Goal: Task Accomplishment & Management: Manage account settings

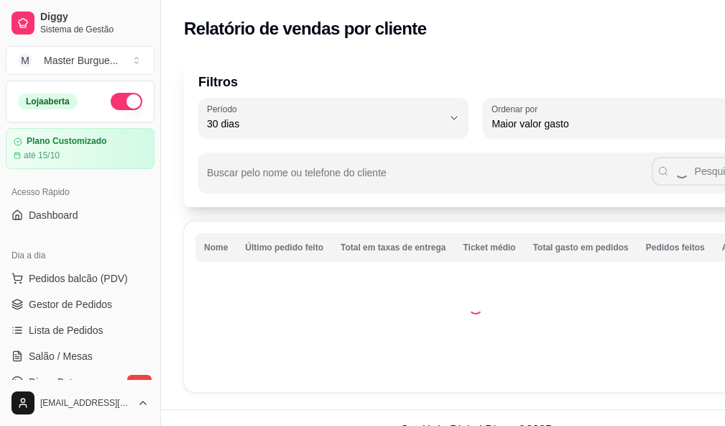
select select "30"
select select "HIGHEST_TOTAL_SPENT_WITH_ORDERS"
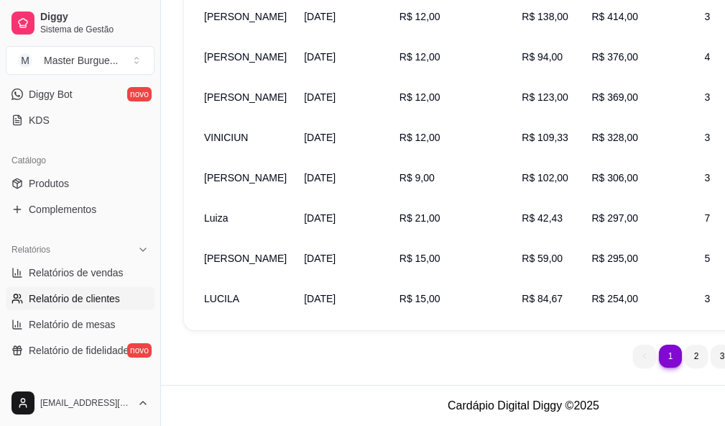
scroll to position [216, 0]
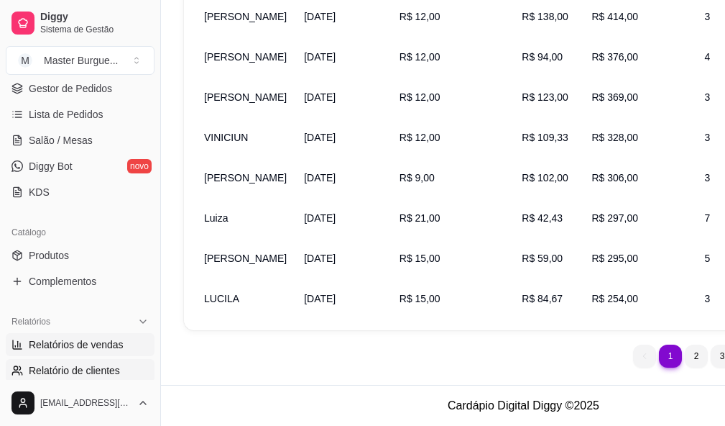
click at [101, 344] on span "Relatórios de vendas" at bounding box center [76, 344] width 95 height 14
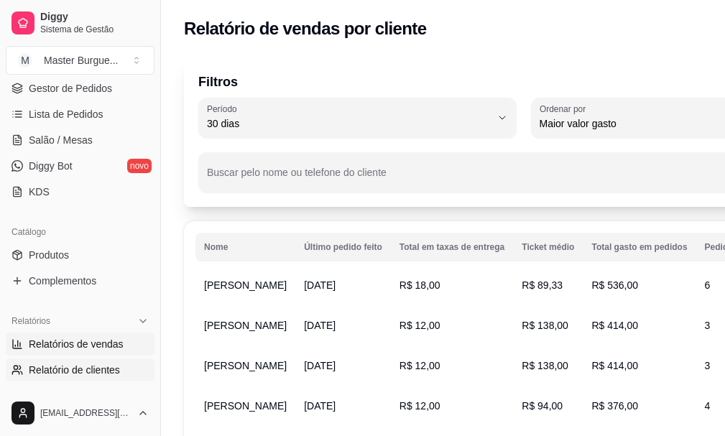
select select "ALL"
select select "0"
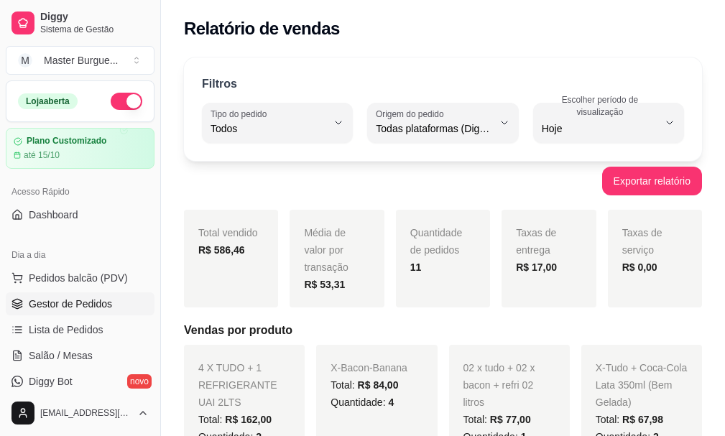
click at [91, 308] on span "Gestor de Pedidos" at bounding box center [70, 304] width 83 height 14
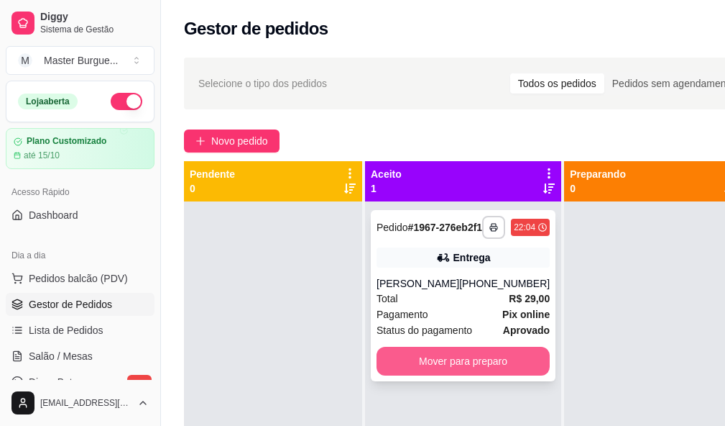
click at [429, 360] on button "Mover para preparo" at bounding box center [463, 361] width 173 height 29
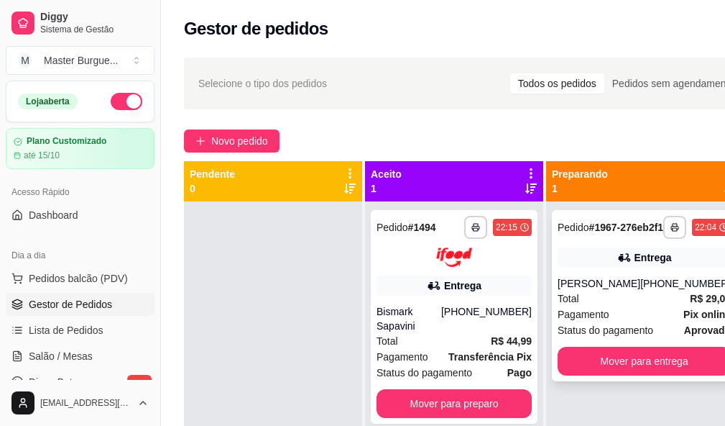
click at [632, 236] on div "Pedido # 1967-276eb2f1" at bounding box center [611, 227] width 106 height 17
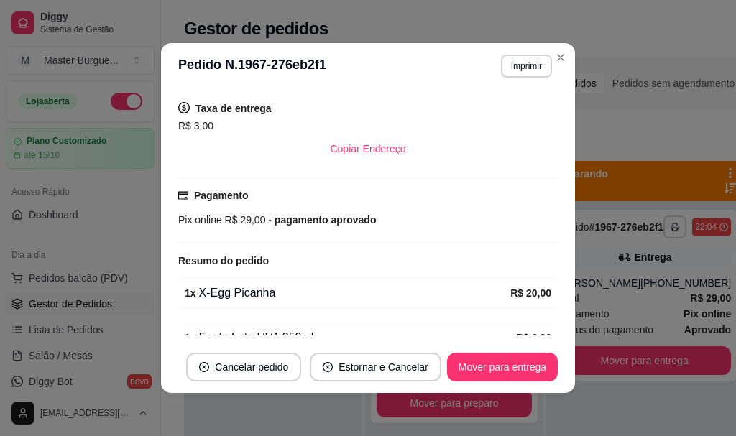
scroll to position [433, 0]
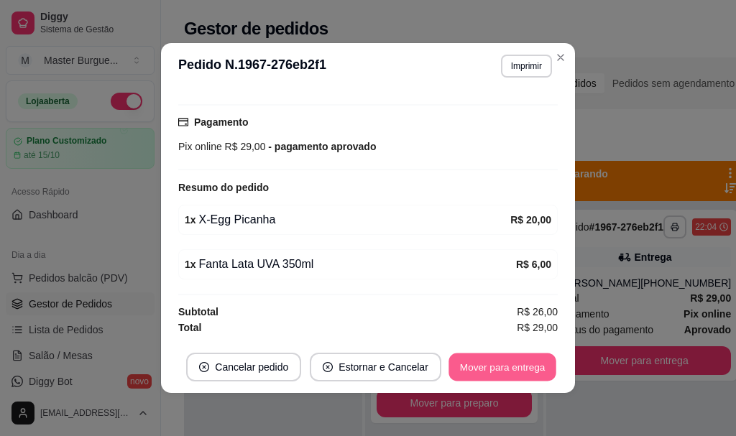
click at [523, 363] on button "Mover para entrega" at bounding box center [503, 368] width 108 height 28
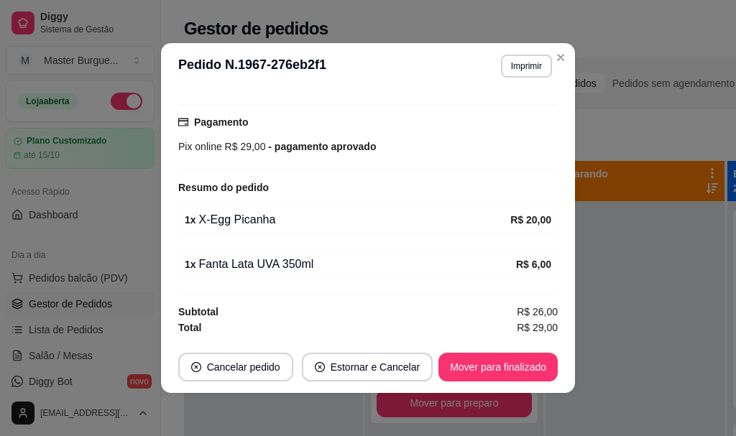
scroll to position [362, 0]
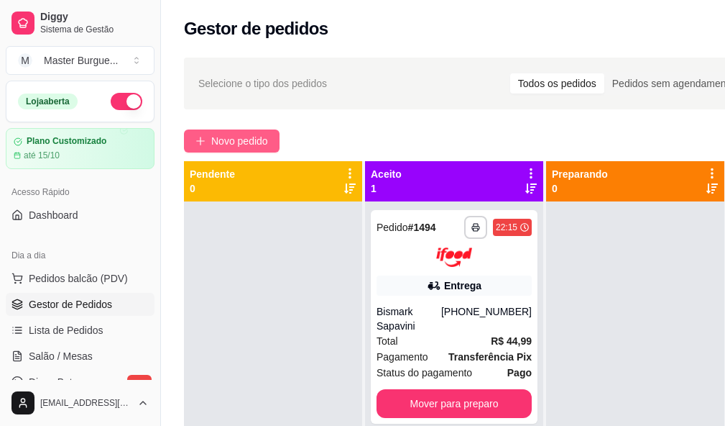
click at [262, 145] on span "Novo pedido" at bounding box center [239, 141] width 57 height 16
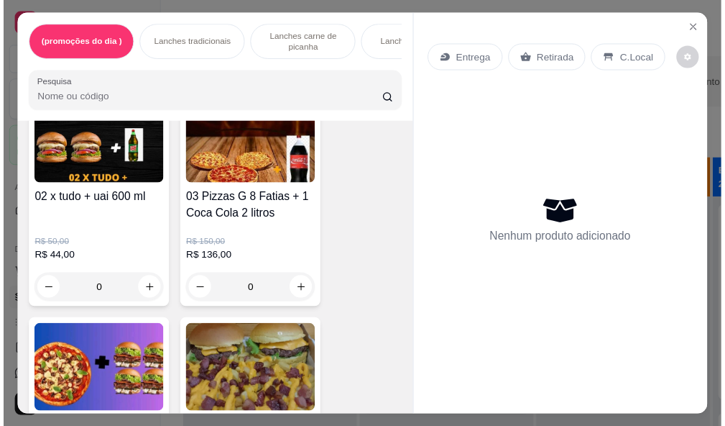
scroll to position [503, 0]
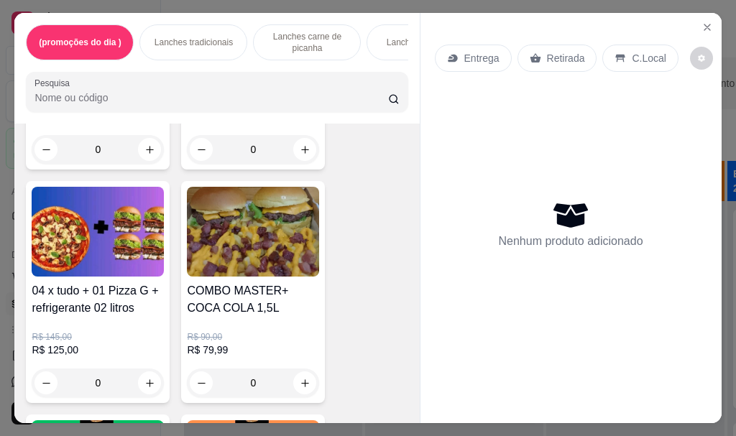
click at [142, 390] on div "0" at bounding box center [98, 383] width 132 height 29
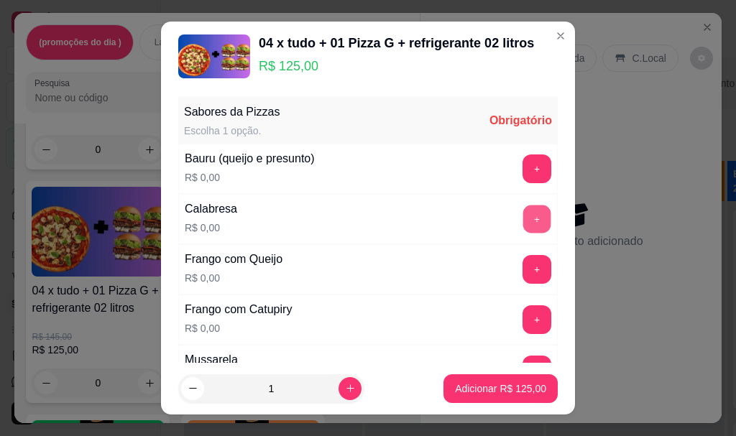
click at [523, 206] on button "+" at bounding box center [537, 220] width 28 height 28
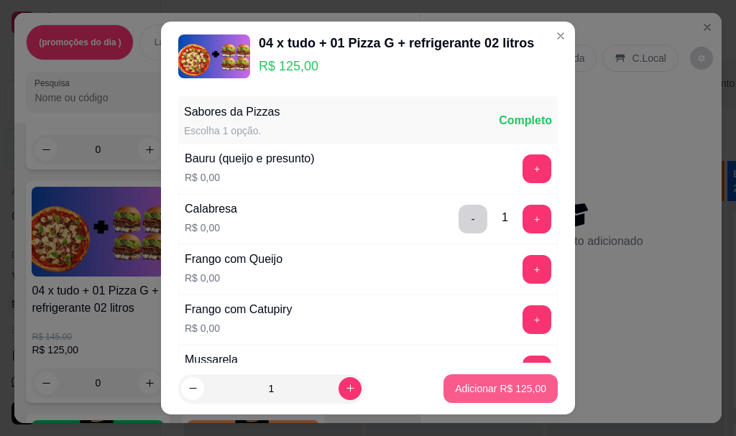
click at [492, 402] on button "Adicionar R$ 125,00" at bounding box center [501, 389] width 114 height 29
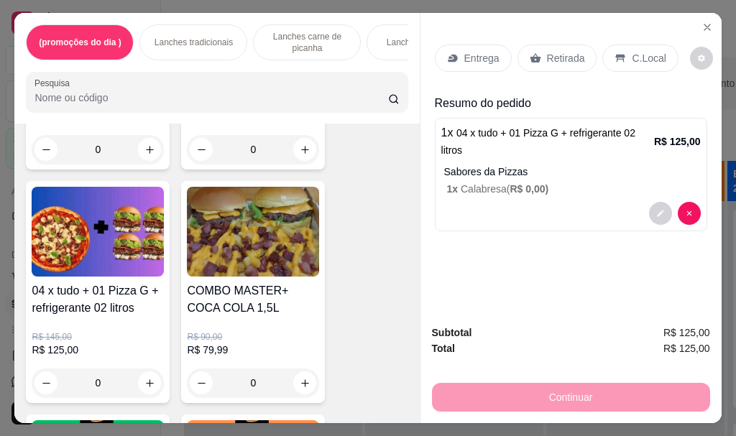
click at [536, 51] on div "Retirada" at bounding box center [558, 58] width 80 height 27
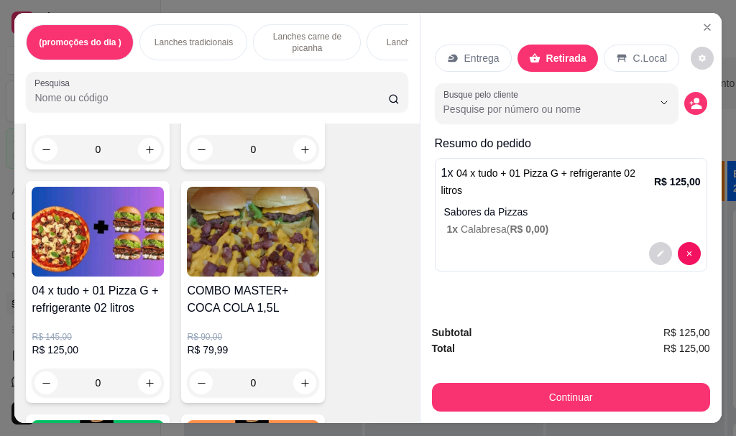
click at [464, 58] on p "Entrega" at bounding box center [481, 58] width 35 height 14
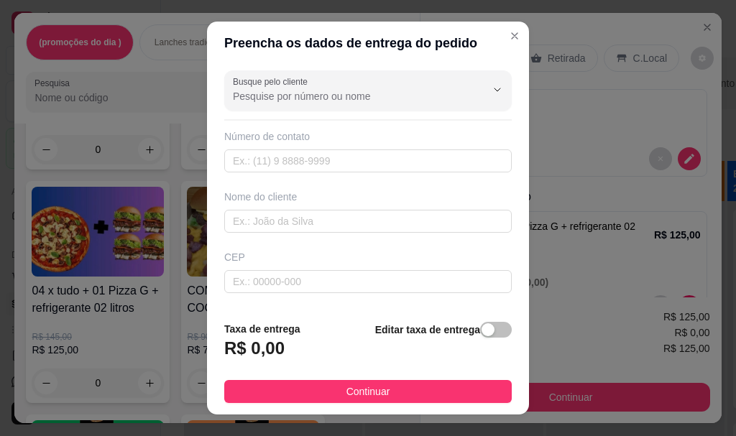
click at [461, 405] on footer "Taxa de entrega R$ 0,00 Editar taxa de entrega Continuar" at bounding box center [368, 362] width 322 height 105
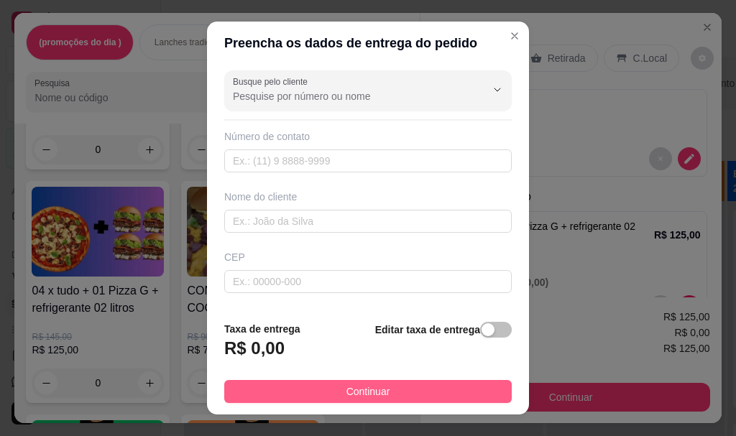
click at [457, 385] on button "Continuar" at bounding box center [368, 391] width 288 height 23
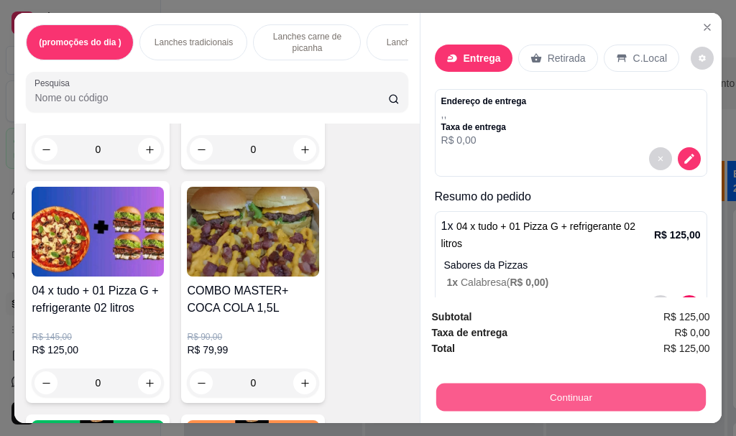
click at [519, 386] on button "Continuar" at bounding box center [571, 397] width 270 height 28
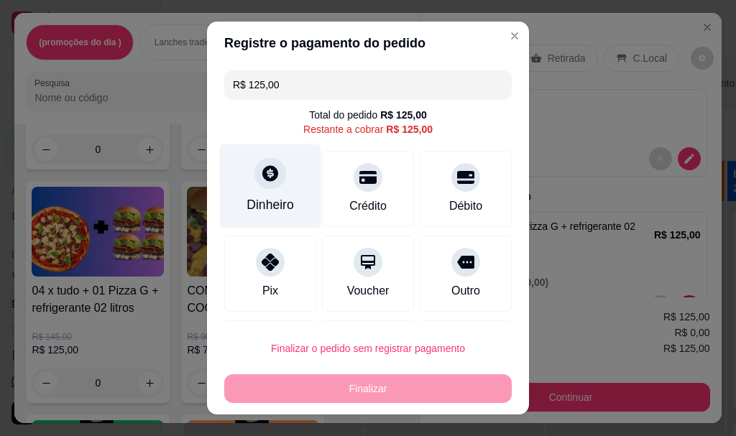
click at [284, 188] on div "Dinheiro" at bounding box center [270, 187] width 101 height 84
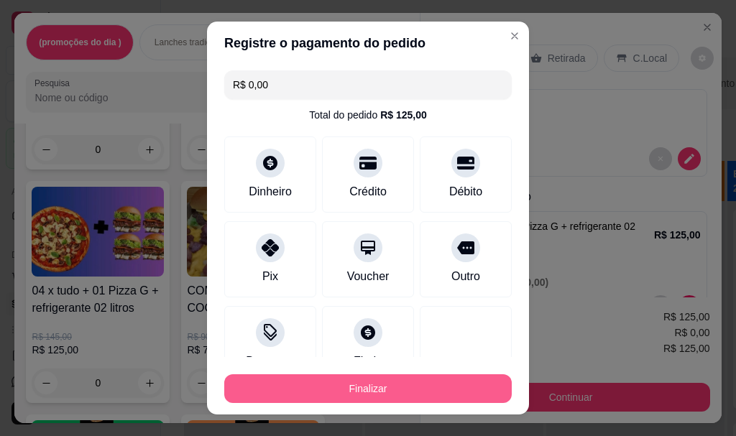
click at [396, 393] on button "Finalizar" at bounding box center [368, 389] width 288 height 29
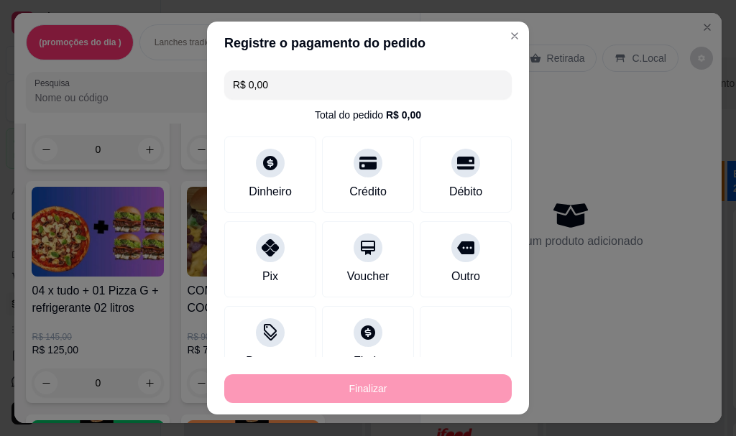
type input "-R$ 125,00"
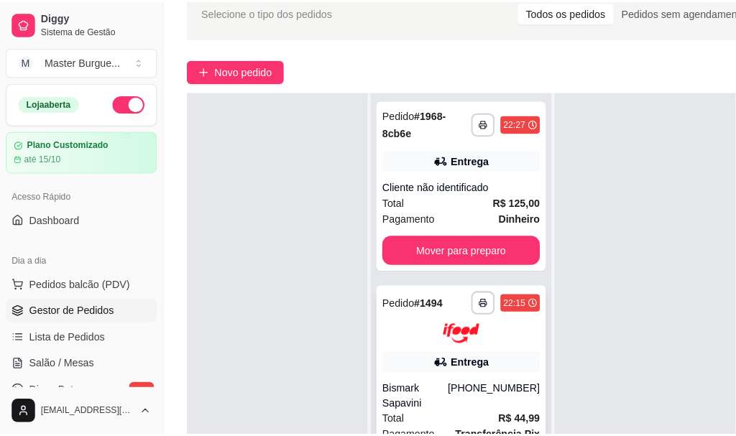
scroll to position [144, 0]
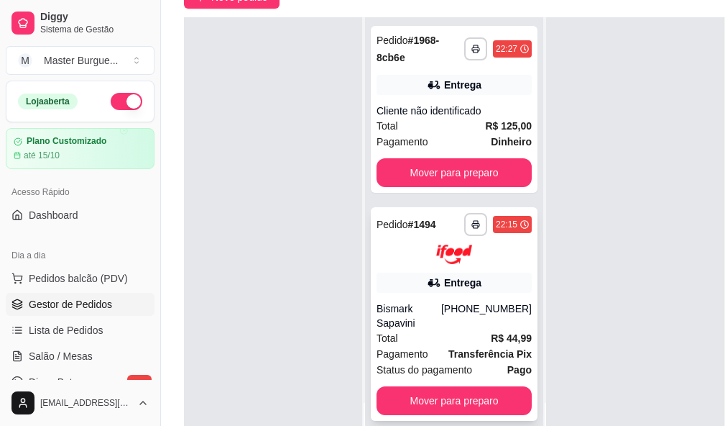
click at [405, 301] on div "Bismark Sapavini" at bounding box center [409, 315] width 65 height 29
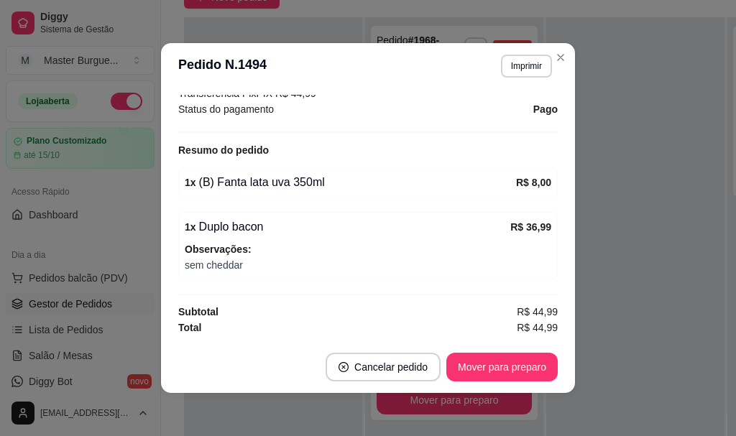
scroll to position [3, 0]
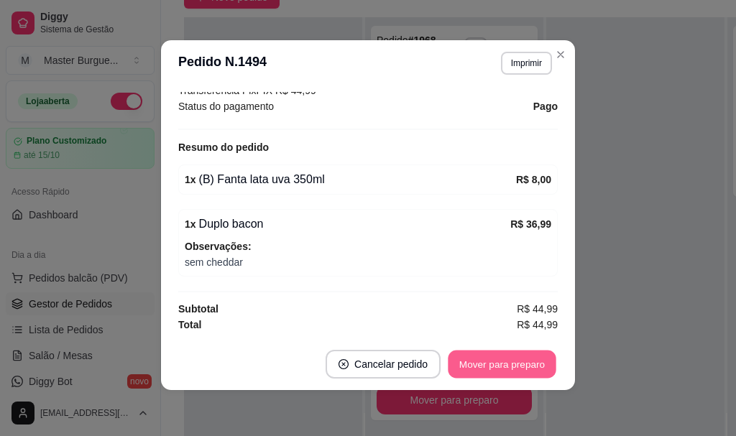
click at [474, 359] on button "Mover para preparo" at bounding box center [502, 365] width 108 height 28
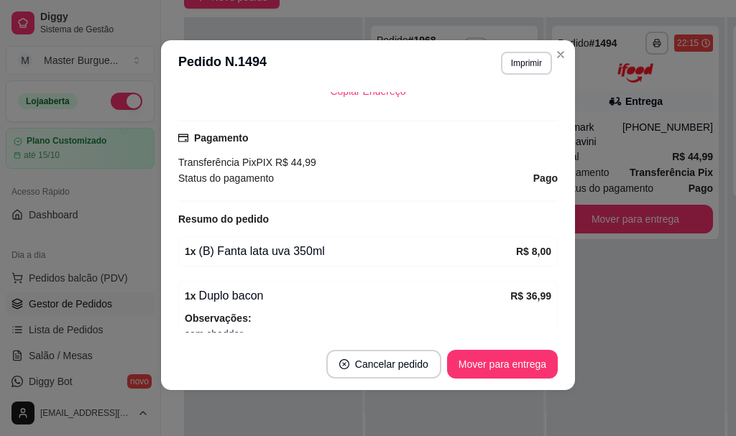
scroll to position [326, 0]
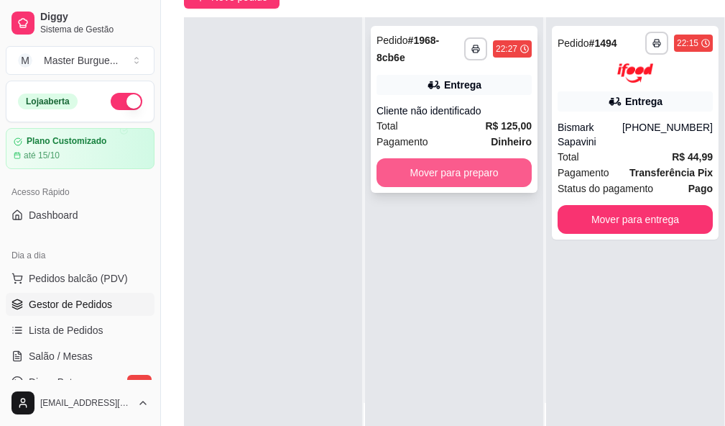
click at [456, 172] on button "Mover para preparo" at bounding box center [454, 172] width 155 height 29
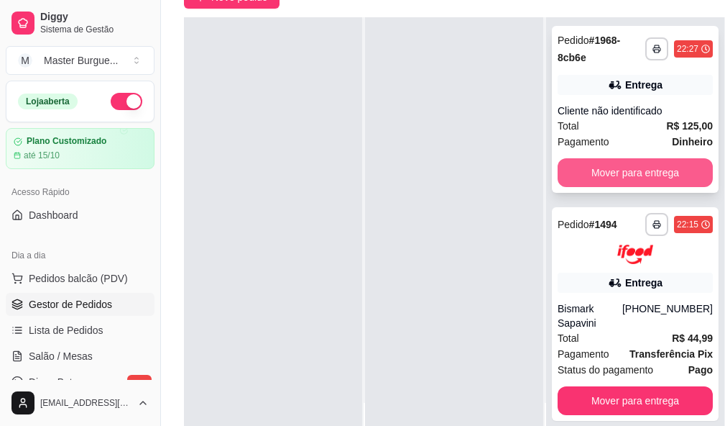
click at [572, 161] on button "Mover para entrega" at bounding box center [635, 172] width 155 height 29
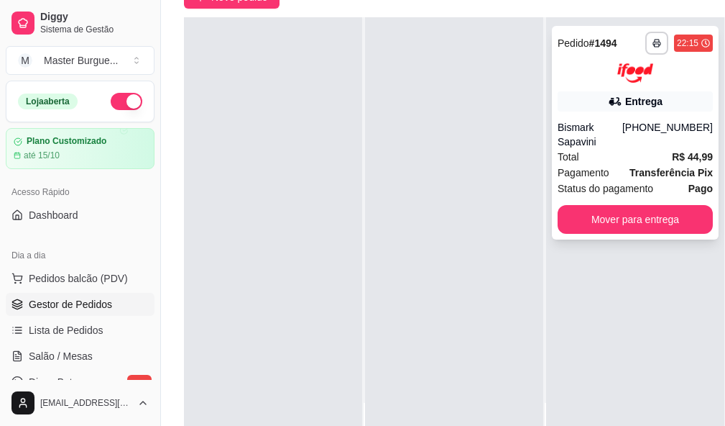
click at [626, 96] on div "Entrega" at bounding box center [635, 101] width 155 height 20
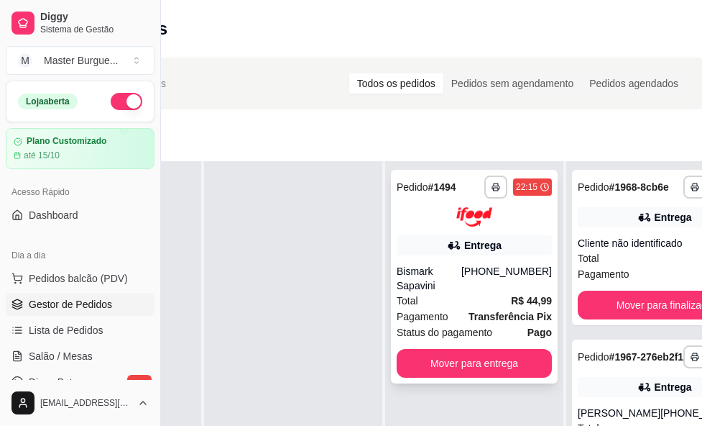
scroll to position [72, 161]
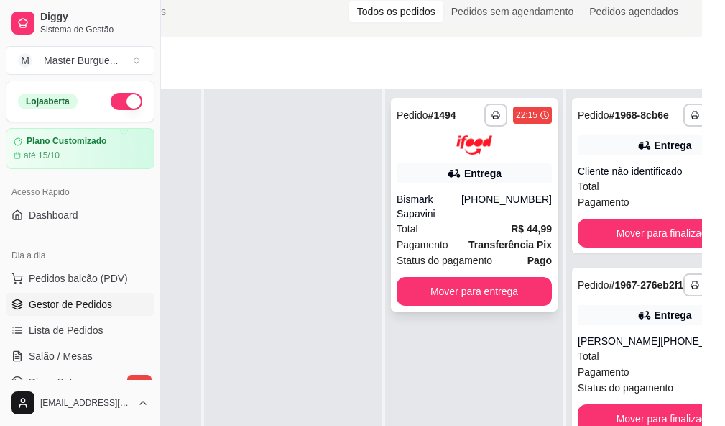
click at [492, 166] on div "Entrega" at bounding box center [482, 173] width 37 height 14
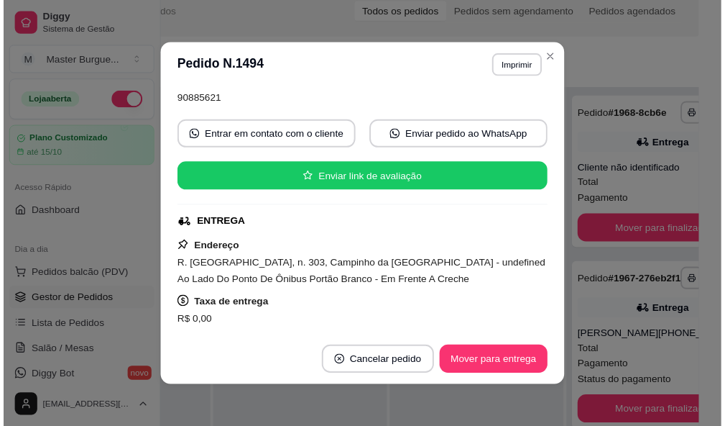
scroll to position [216, 0]
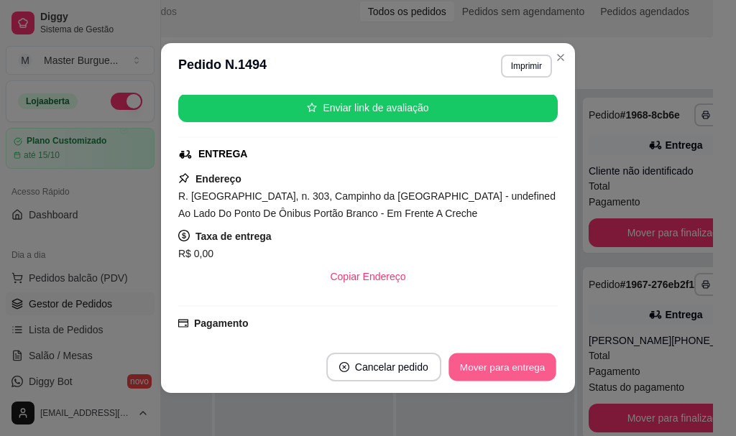
click at [498, 364] on button "Mover para entrega" at bounding box center [503, 368] width 108 height 28
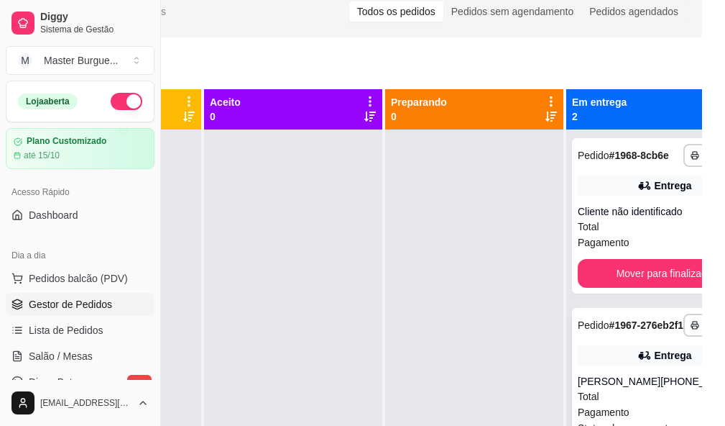
scroll to position [216, 161]
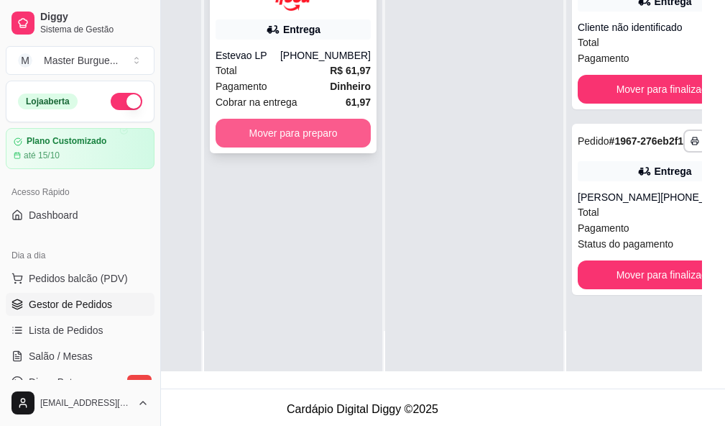
click at [302, 122] on button "Mover para preparo" at bounding box center [293, 133] width 155 height 29
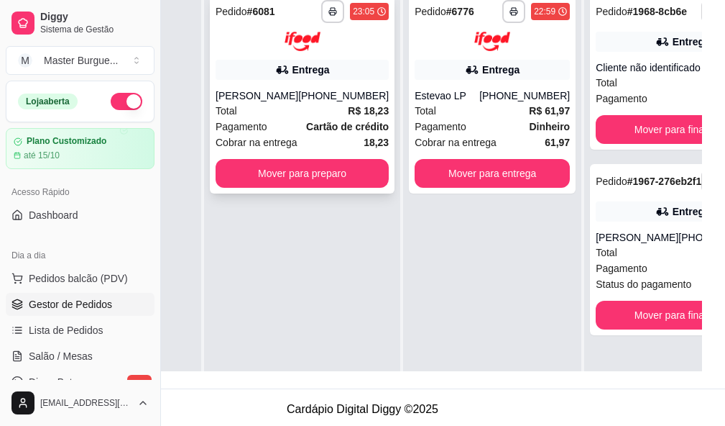
scroll to position [144, 161]
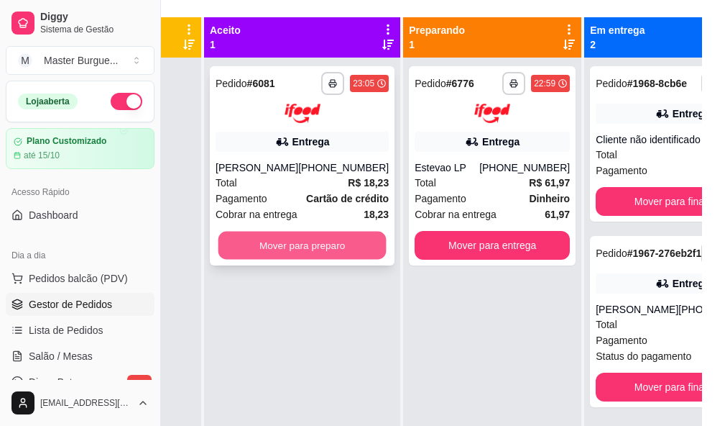
click at [298, 247] on button "Mover para preparo" at bounding box center [303, 245] width 168 height 28
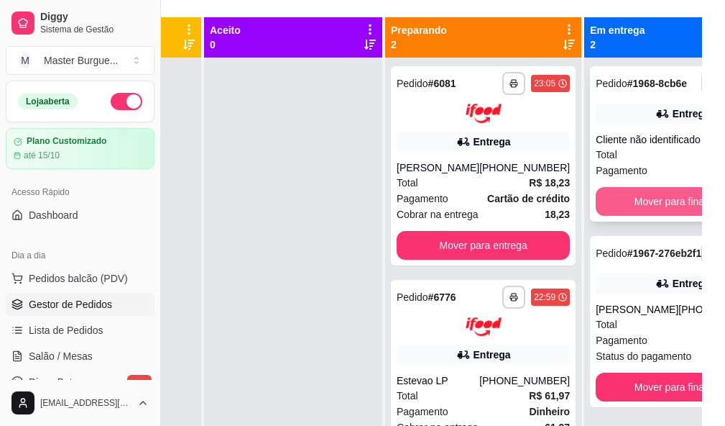
click at [627, 216] on button "Mover para finalizado" at bounding box center [682, 201] width 173 height 29
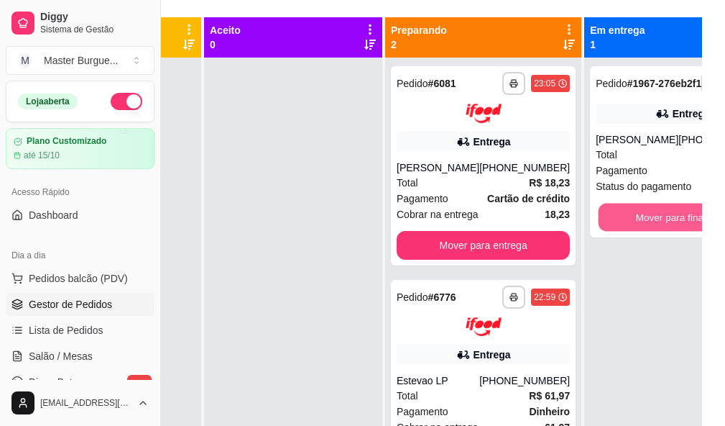
click at [627, 216] on button "Mover para finalizado" at bounding box center [683, 217] width 168 height 28
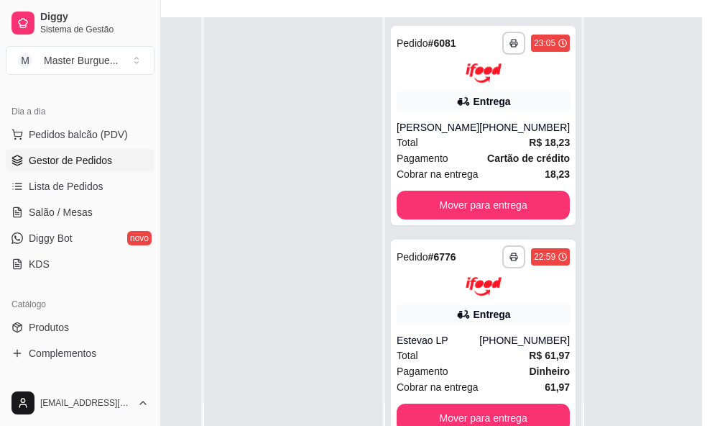
scroll to position [216, 0]
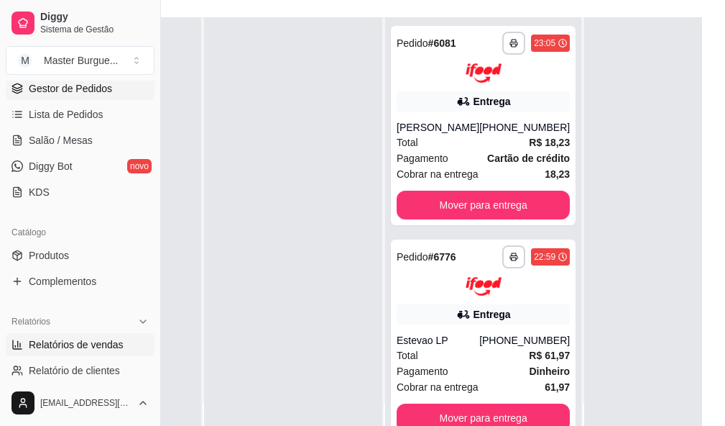
click at [65, 334] on link "Relatórios de vendas" at bounding box center [80, 344] width 149 height 23
select select "ALL"
select select "0"
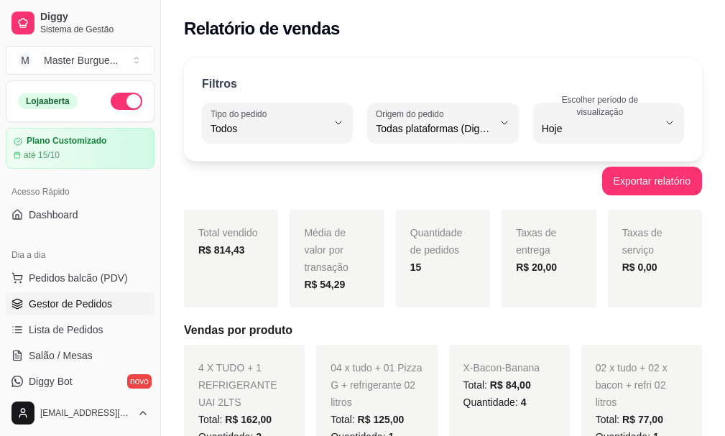
click at [85, 299] on span "Gestor de Pedidos" at bounding box center [70, 304] width 83 height 14
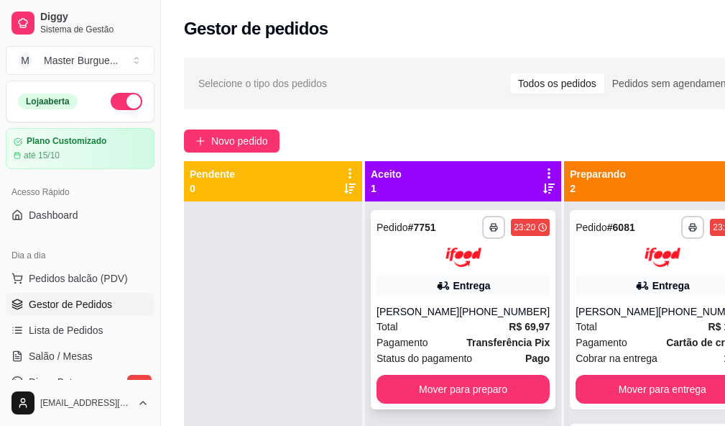
click at [454, 290] on div "Entrega" at bounding box center [472, 285] width 37 height 14
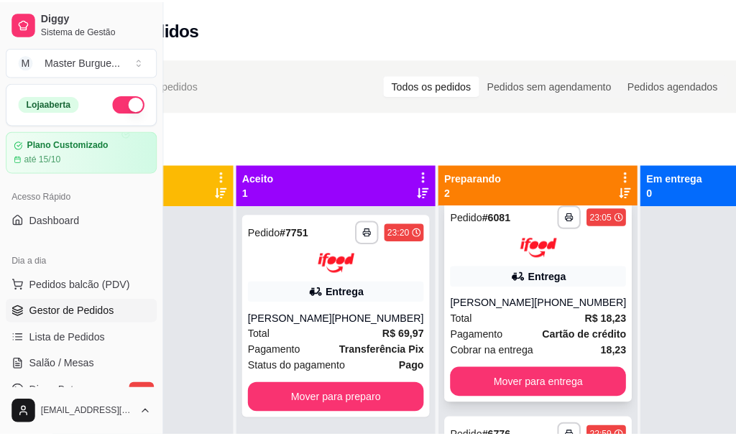
scroll to position [51, 0]
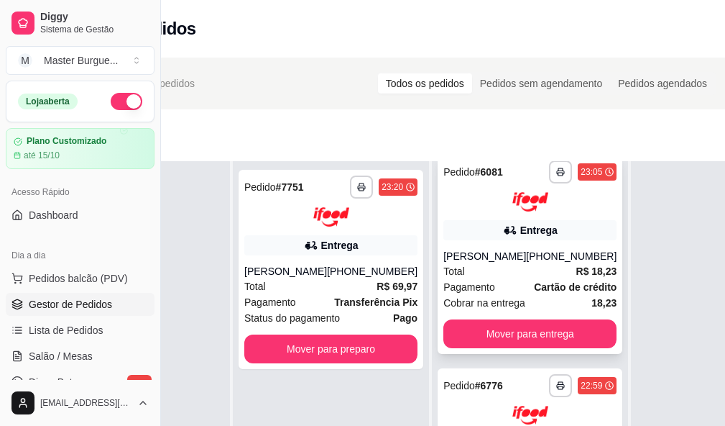
click at [471, 249] on div "[PERSON_NAME]" at bounding box center [485, 256] width 83 height 14
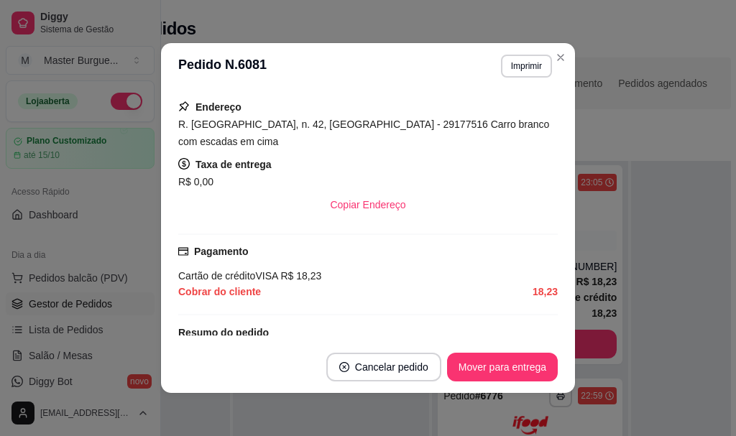
scroll to position [466, 0]
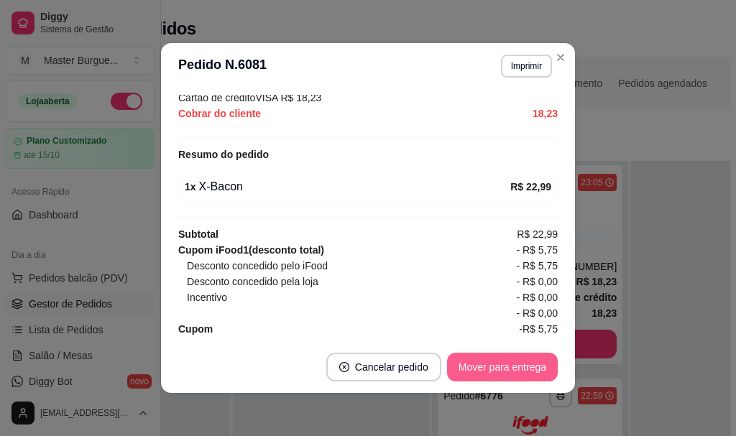
click at [480, 368] on button "Mover para entrega" at bounding box center [502, 367] width 111 height 29
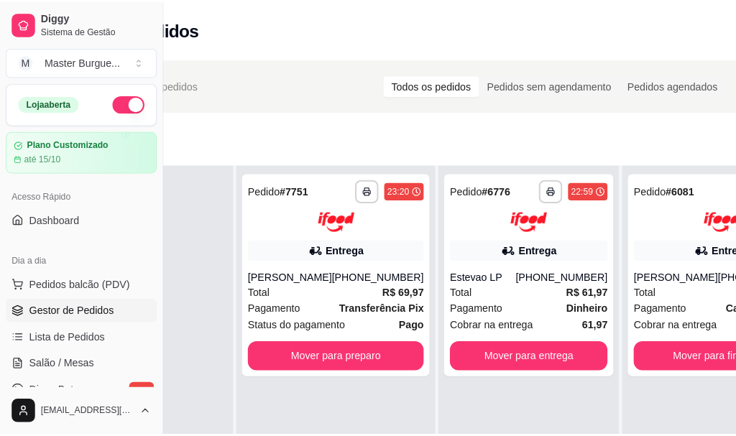
scroll to position [72, 132]
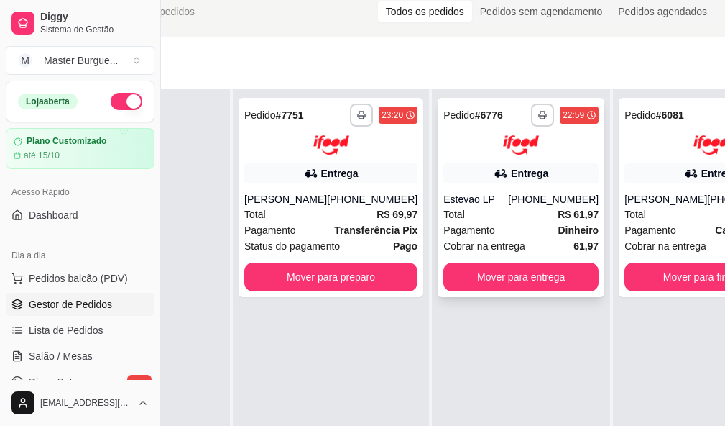
click at [482, 192] on div "Estevao LP" at bounding box center [476, 199] width 65 height 14
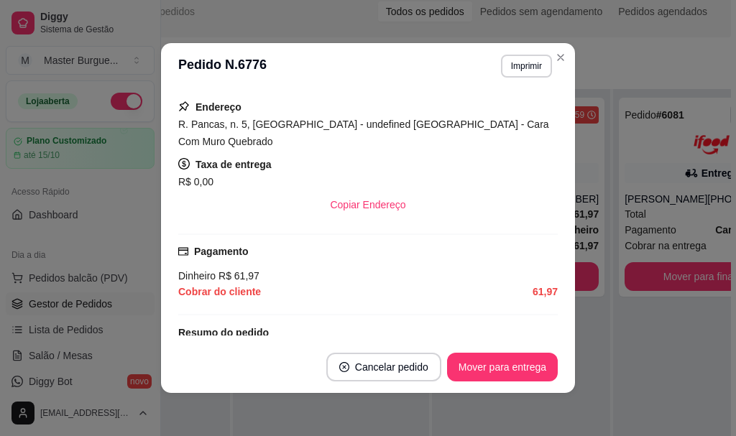
scroll to position [431, 0]
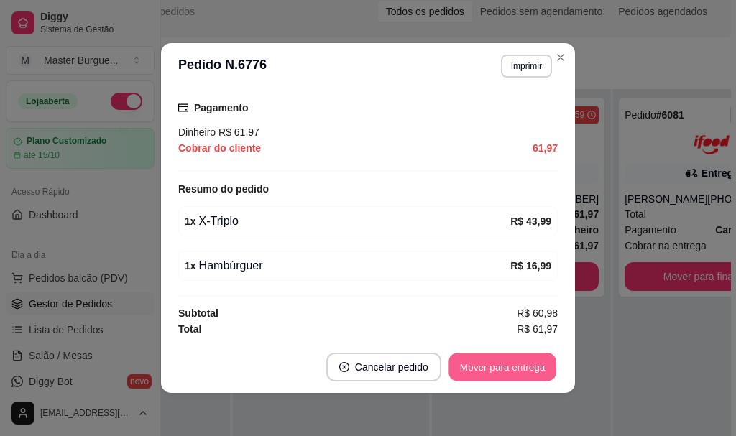
click at [526, 363] on button "Mover para entrega" at bounding box center [503, 368] width 108 height 28
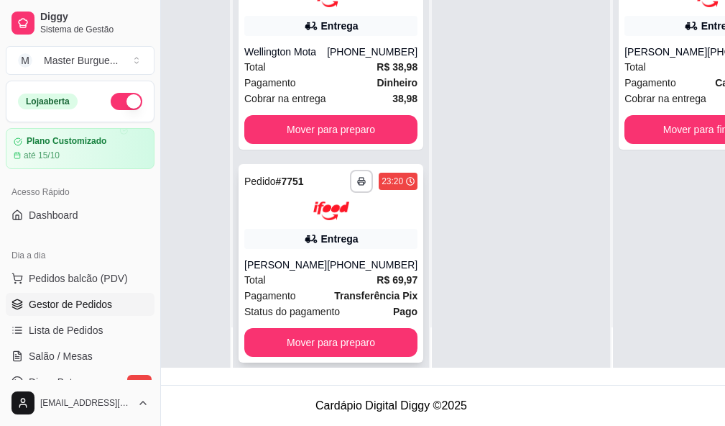
scroll to position [0, 0]
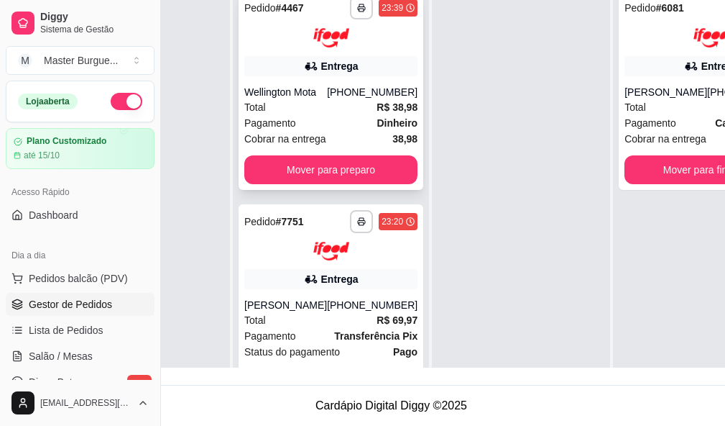
click at [297, 152] on div "**********" at bounding box center [331, 90] width 185 height 199
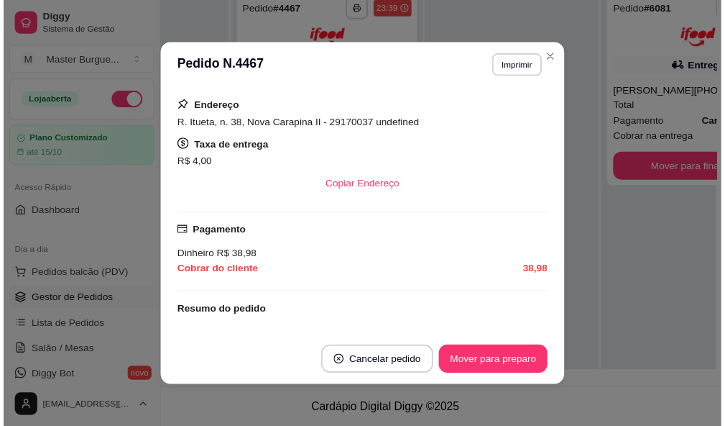
scroll to position [371, 0]
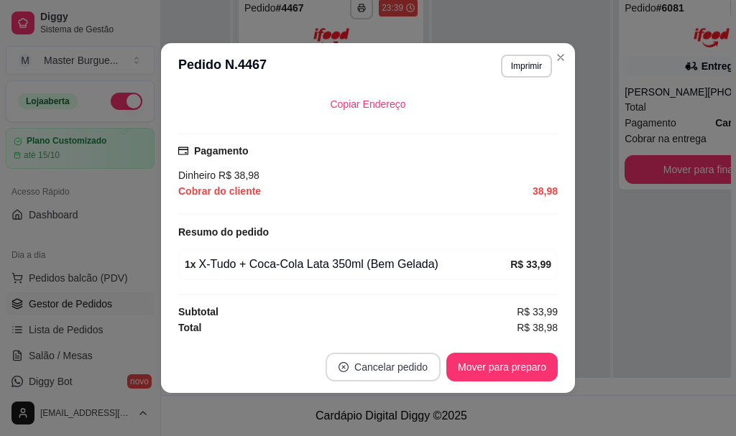
click at [396, 367] on button "Cancelar pedido" at bounding box center [383, 367] width 115 height 29
click at [559, 60] on icon "Close" at bounding box center [561, 58] width 12 height 12
drag, startPoint x: 272, startPoint y: 291, endPoint x: 282, endPoint y: 295, distance: 10.3
click at [272, 292] on div "feito há 4 minutos Horário do pedido [DATE] 23:39 Status do pedido ACEITO Nome …" at bounding box center [368, 215] width 380 height 241
click at [374, 185] on div "Cobrar do cliente 38,98" at bounding box center [368, 191] width 380 height 16
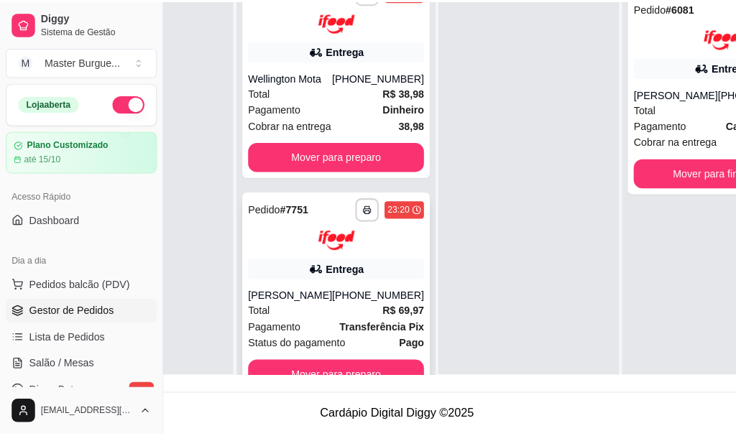
scroll to position [51, 0]
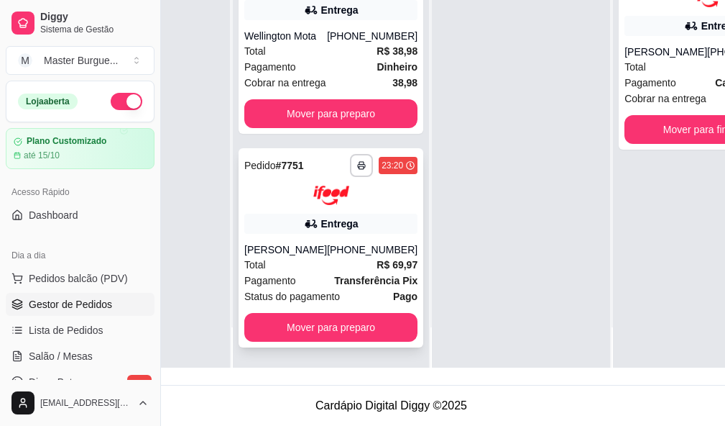
click at [327, 242] on div "[PHONE_NUMBER]" at bounding box center [372, 249] width 91 height 14
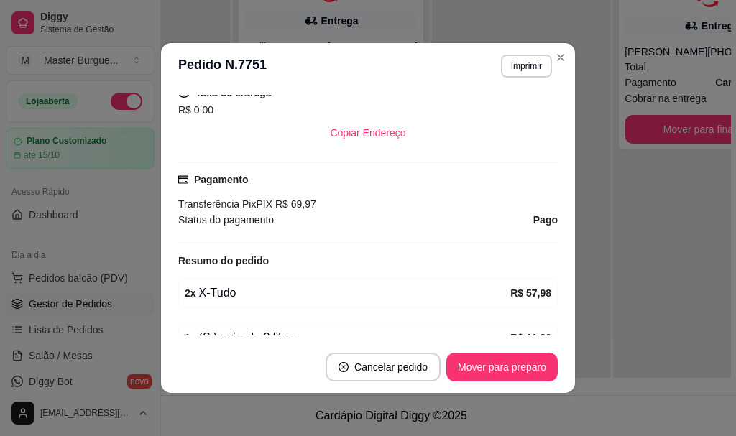
scroll to position [416, 0]
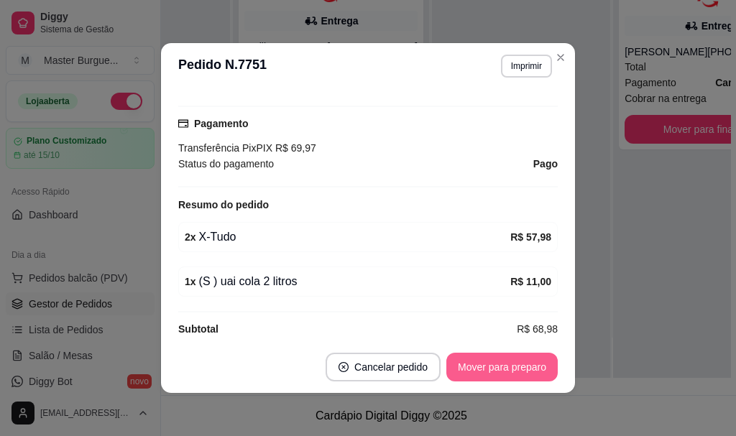
click at [522, 365] on button "Mover para preparo" at bounding box center [501, 367] width 111 height 29
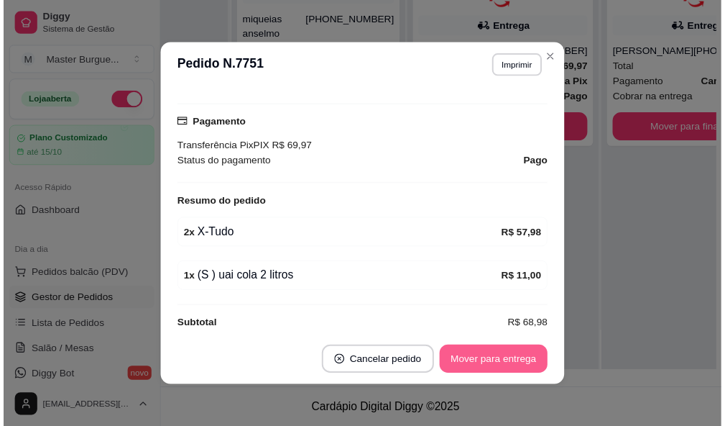
scroll to position [33, 0]
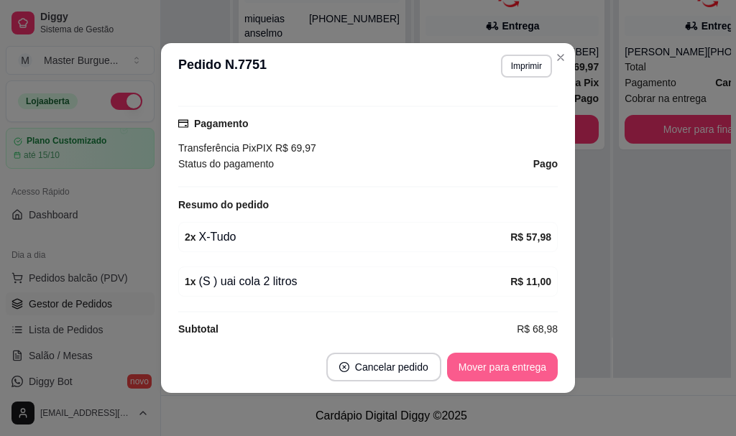
click at [521, 366] on button "Mover para entrega" at bounding box center [502, 367] width 111 height 29
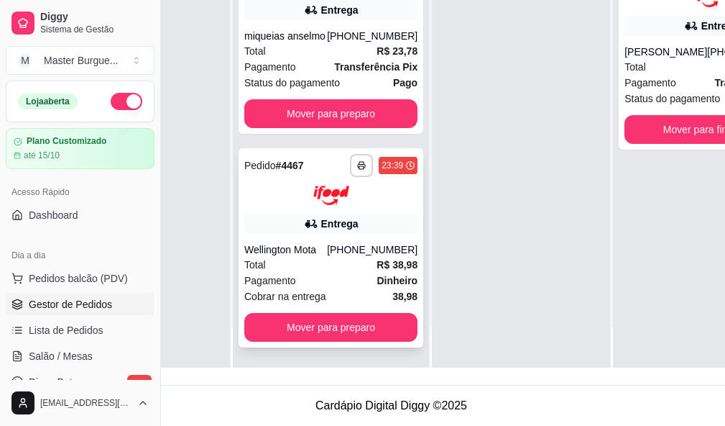
scroll to position [175, 0]
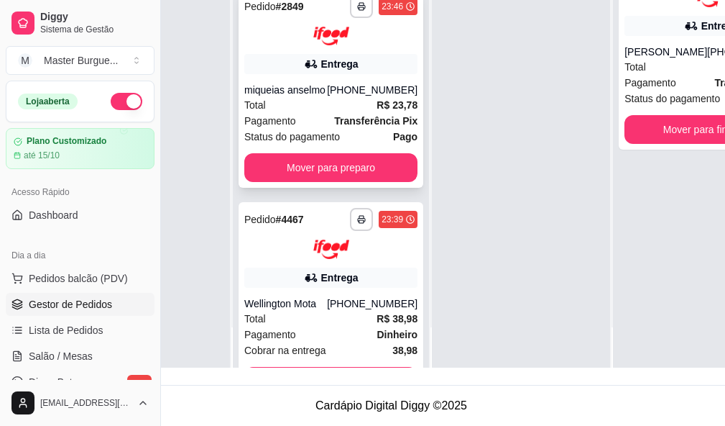
click at [308, 116] on div "Pagamento Transferência Pix" at bounding box center [330, 121] width 173 height 16
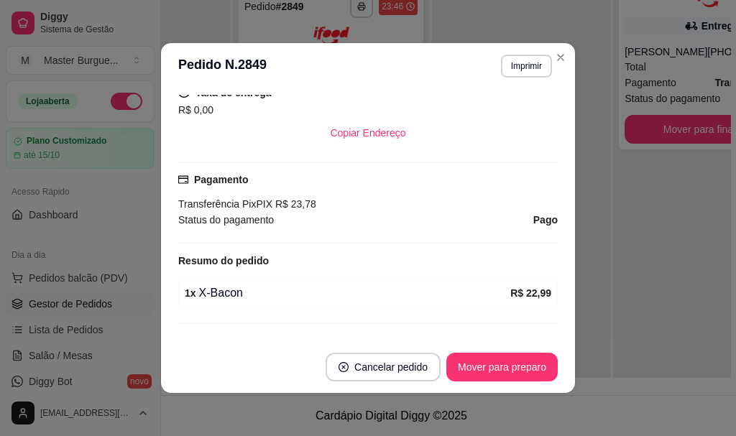
scroll to position [371, 0]
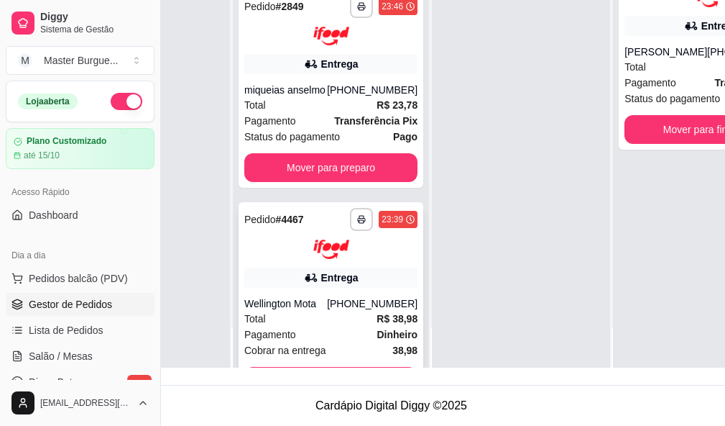
click at [308, 268] on div "**********" at bounding box center [331, 301] width 185 height 199
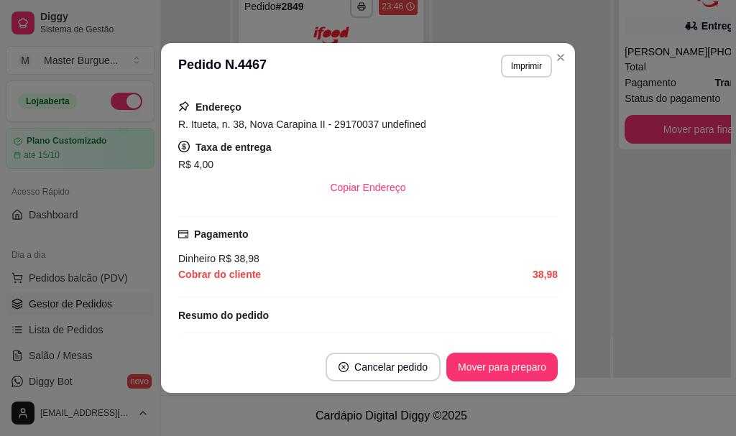
scroll to position [359, 0]
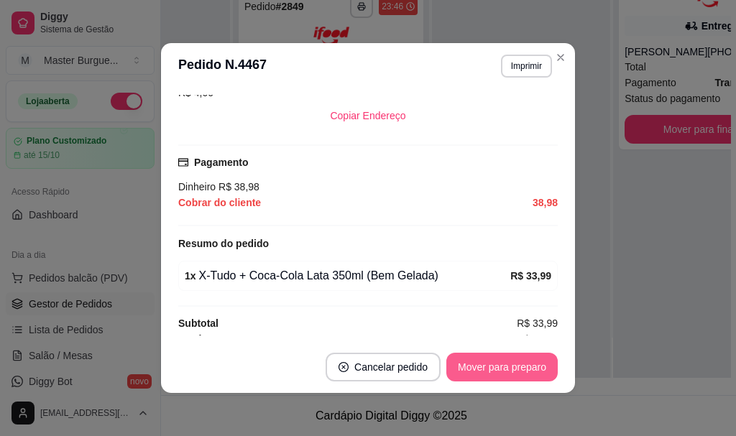
click at [449, 363] on button "Mover para preparo" at bounding box center [501, 367] width 111 height 29
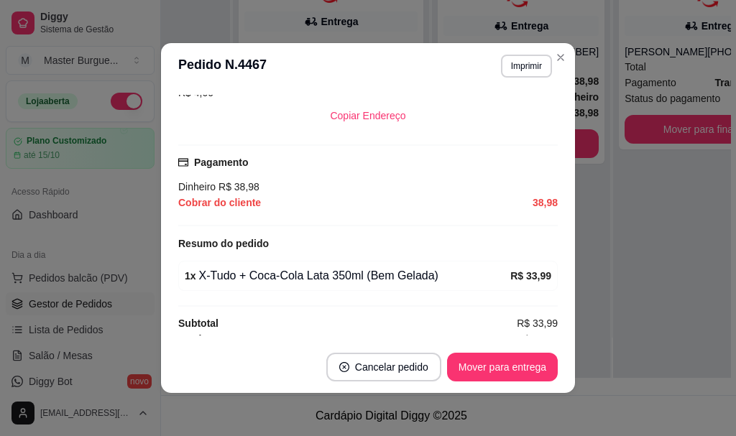
scroll to position [19, 0]
click at [452, 363] on button "Mover para entrega" at bounding box center [503, 368] width 108 height 28
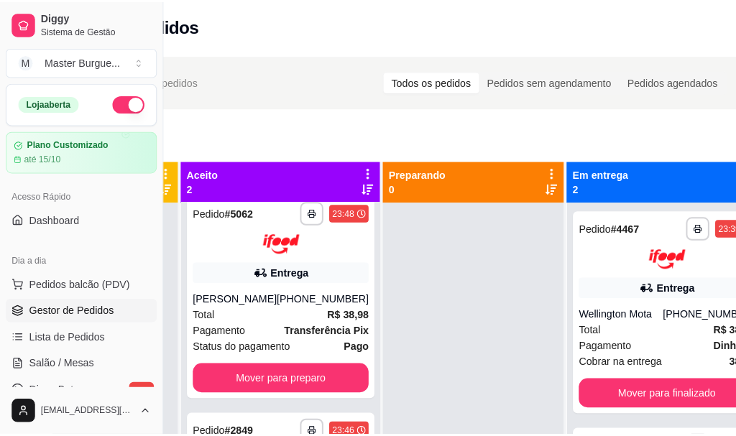
scroll to position [51, 55]
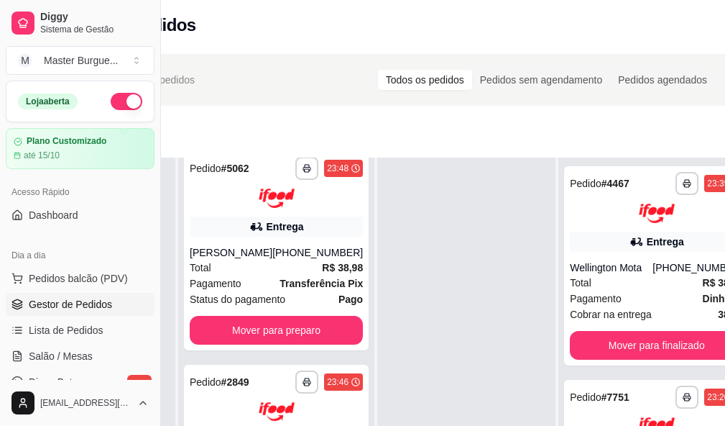
click at [559, 246] on div "**********" at bounding box center [657, 370] width 196 height 426
click at [592, 271] on div "Wellington Mota" at bounding box center [611, 267] width 83 height 14
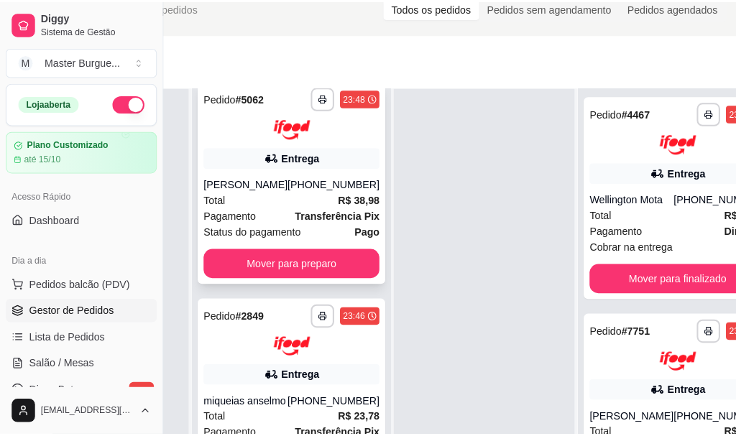
scroll to position [219, 132]
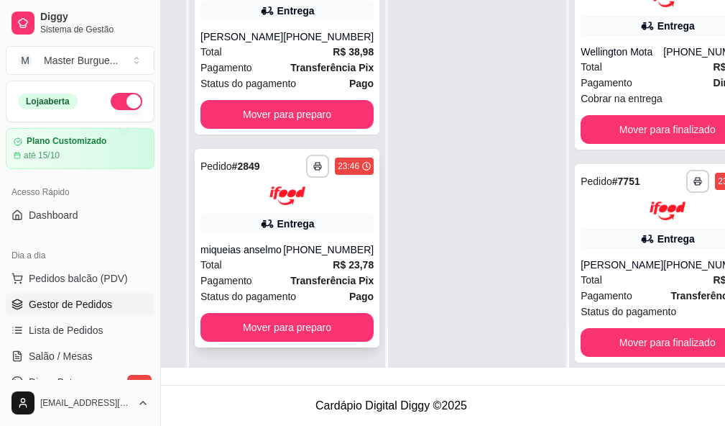
click at [255, 260] on div "Total R$ 23,78" at bounding box center [287, 265] width 173 height 16
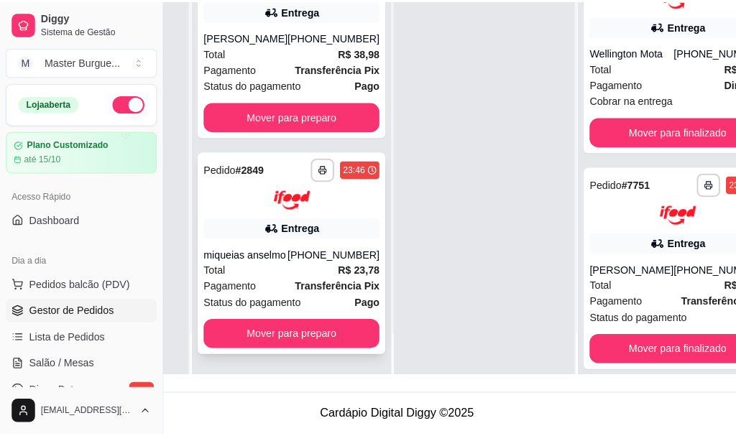
scroll to position [0, 0]
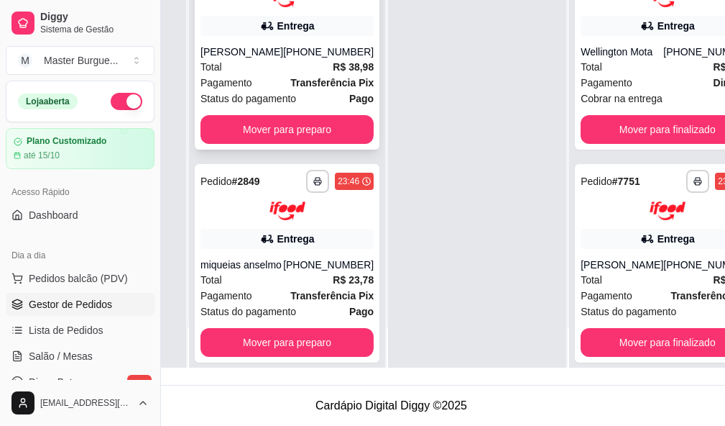
click at [266, 59] on div "Total R$ 38,98" at bounding box center [287, 67] width 173 height 16
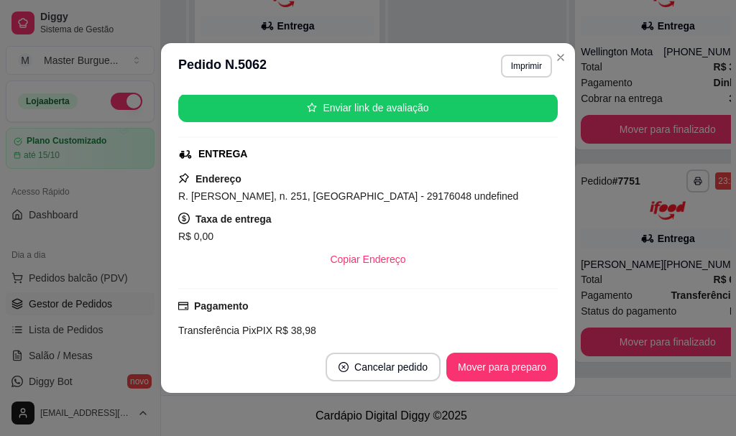
scroll to position [288, 0]
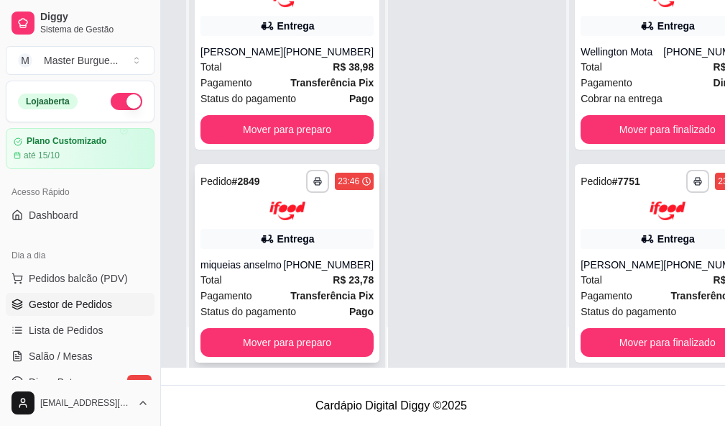
click at [232, 240] on div "**********" at bounding box center [287, 263] width 185 height 199
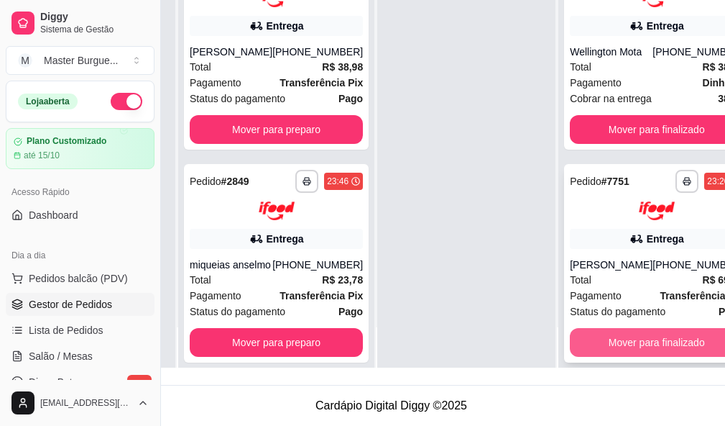
click at [604, 355] on button "Mover para finalizado" at bounding box center [656, 342] width 173 height 29
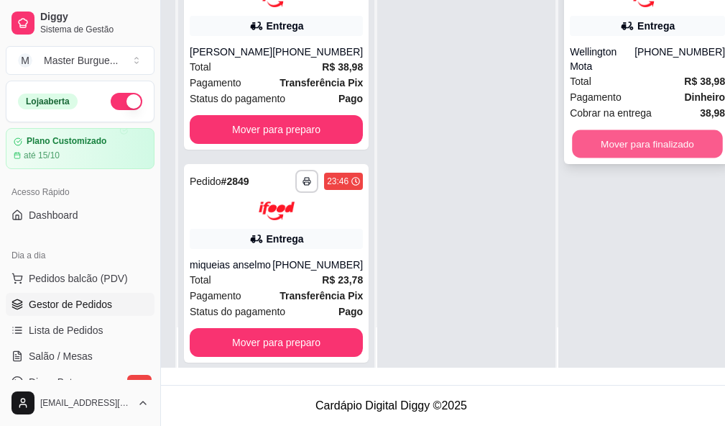
click at [618, 129] on button "Mover para finalizado" at bounding box center [647, 143] width 151 height 28
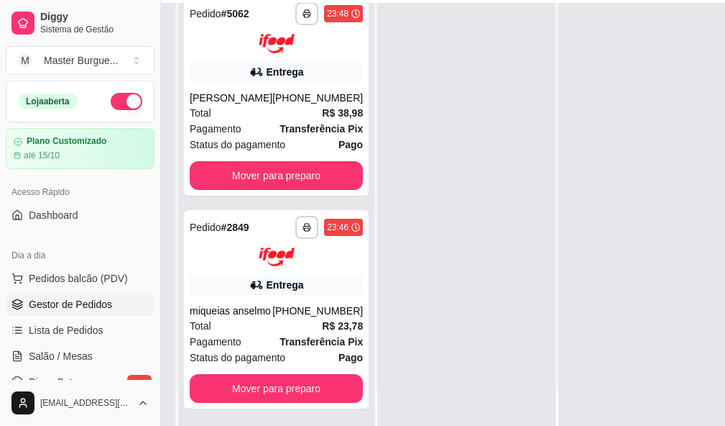
scroll to position [86, 132]
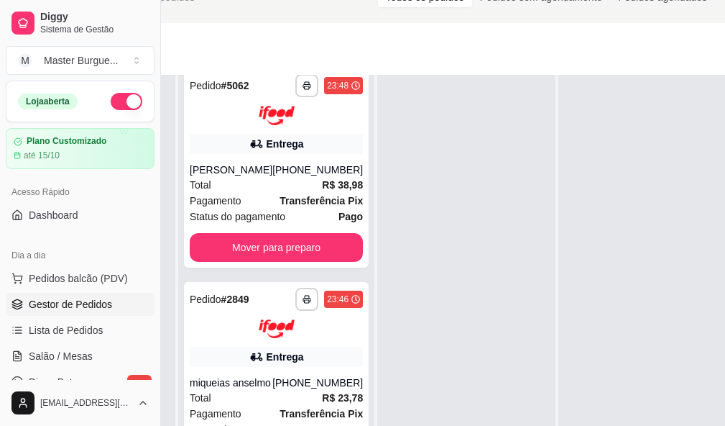
click at [531, 331] on div at bounding box center [466, 288] width 178 height 426
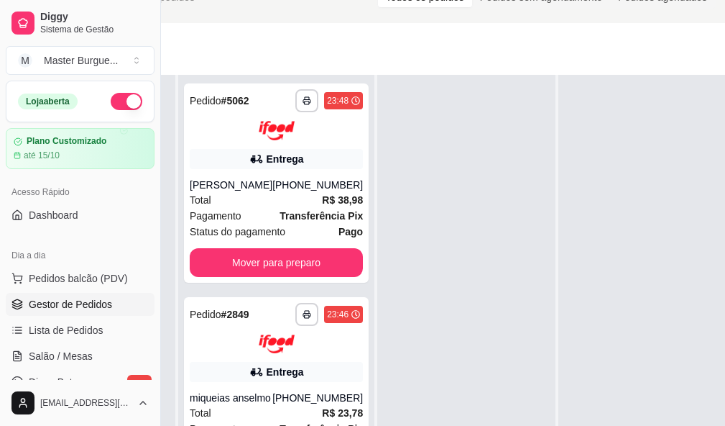
scroll to position [86, 0]
